Goal: Find contact information: Find contact information

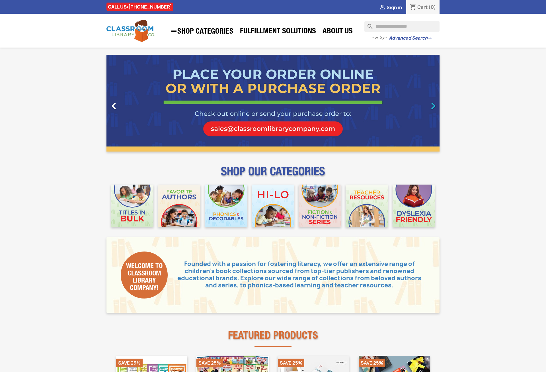
click at [435, 104] on icon "" at bounding box center [433, 106] width 14 height 14
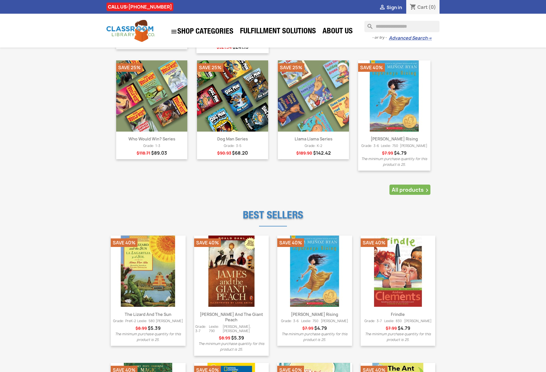
scroll to position [617, 0]
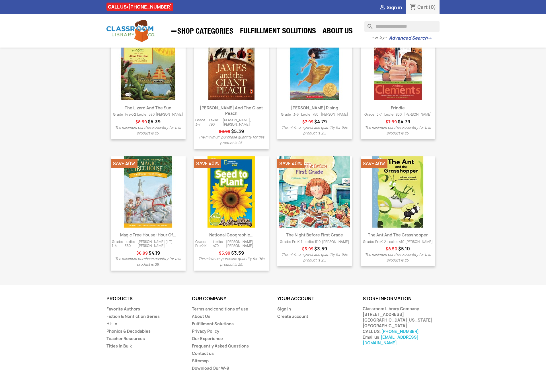
click at [274, 348] on div "Products Products   Favorite Authors Fiction & Nonfiction Series Hi-Lo Phonic…" at bounding box center [273, 335] width 342 height 79
click at [448, 328] on div "Products Products   Favorite Authors Fiction & Nonfiction Series Hi-Lo Phonic…" at bounding box center [273, 341] width 546 height 90
click at [449, 328] on div "Products Products   Favorite Authors Fiction & Nonfiction Series Hi-Lo Phonic…" at bounding box center [273, 341] width 546 height 90
drag, startPoint x: 449, startPoint y: 328, endPoint x: 427, endPoint y: 352, distance: 32.3
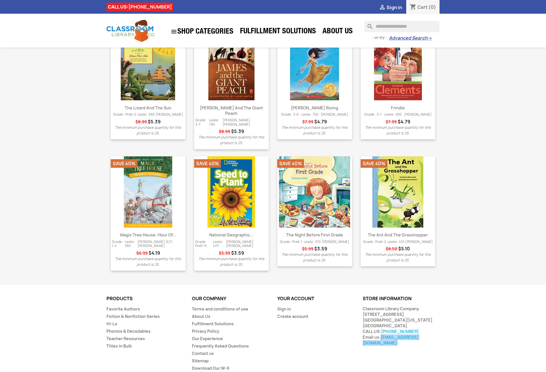
click at [428, 352] on div "Products Products   Favorite Authors Fiction & Nonfiction Series Hi-Lo Phonic…" at bounding box center [273, 335] width 342 height 79
click at [337, 334] on div "Products Products   Favorite Authors Fiction & Nonfiction Series Hi-Lo Phonic…" at bounding box center [273, 335] width 342 height 79
drag, startPoint x: 359, startPoint y: 329, endPoint x: 439, endPoint y: 333, distance: 79.5
click at [439, 333] on div "Products Products   Favorite Authors Fiction & Nonfiction Series Hi-Lo Phonic…" at bounding box center [273, 335] width 342 height 79
copy link "[EMAIL_ADDRESS][DOMAIN_NAME]"
